Goal: Transaction & Acquisition: Subscribe to service/newsletter

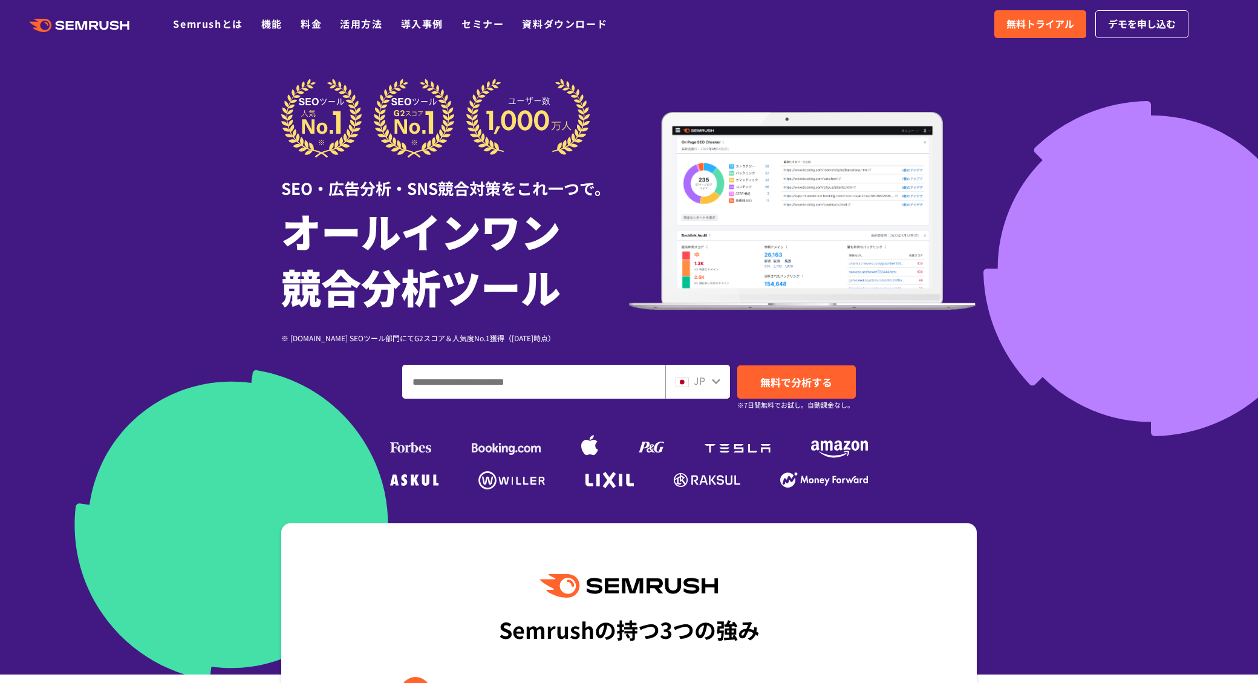
click at [293, 27] on ul "Semrushとは 機能 料金 活用方法 導入事例 セミナー 資料ダウンロード" at bounding box center [399, 24] width 452 height 16
click at [298, 27] on ul "Semrushとは 機能 料金 活用方法 導入事例 セミナー 資料ダウンロード" at bounding box center [399, 24] width 452 height 16
click at [312, 27] on link "料金" at bounding box center [311, 23] width 21 height 15
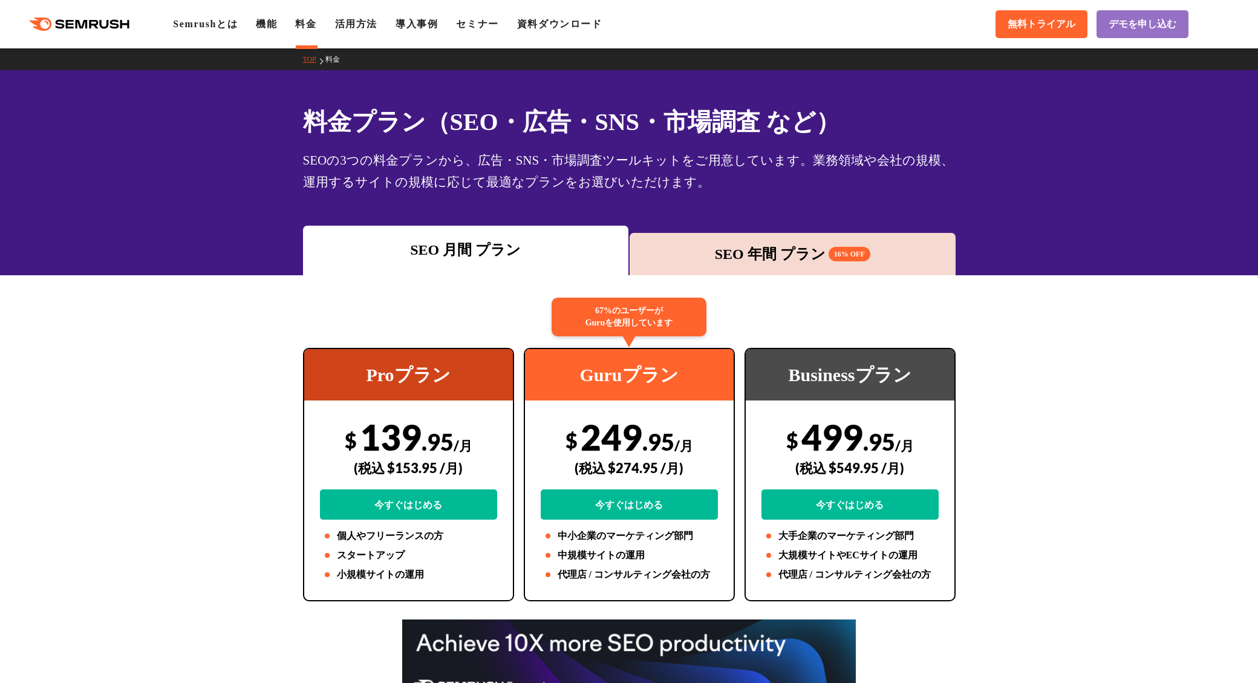
click at [836, 232] on div "SEO 月間 プラン SEO 年間 プラン 16% OFF" at bounding box center [629, 251] width 654 height 50
click at [827, 241] on div "SEO 年間 プラン 16% OFF" at bounding box center [793, 254] width 326 height 42
